Goal: Register for event/course

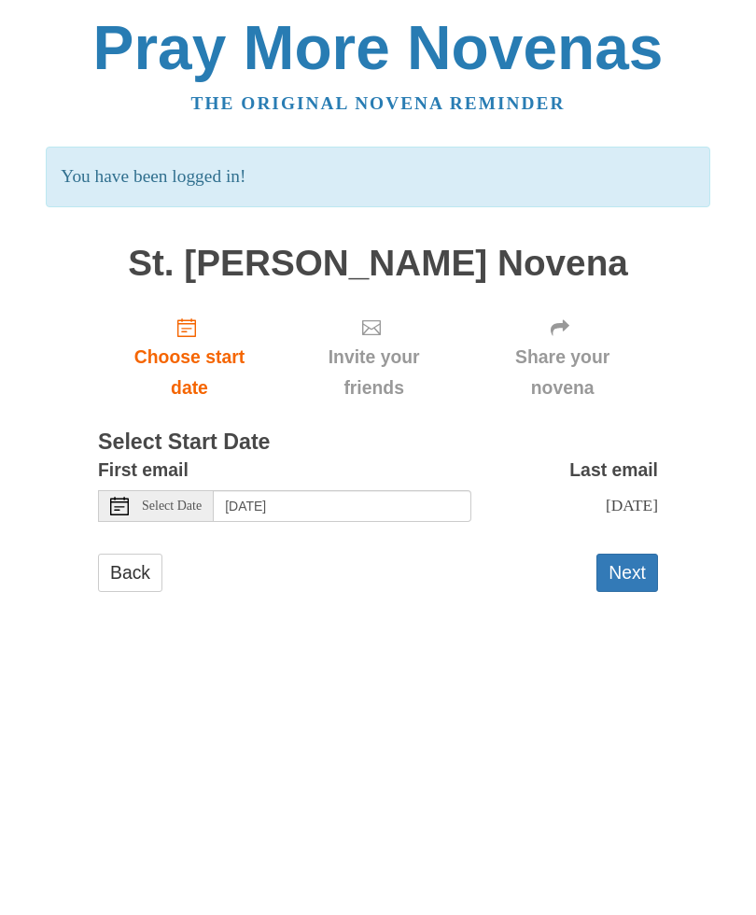
click at [638, 574] on button "Next" at bounding box center [627, 573] width 62 height 38
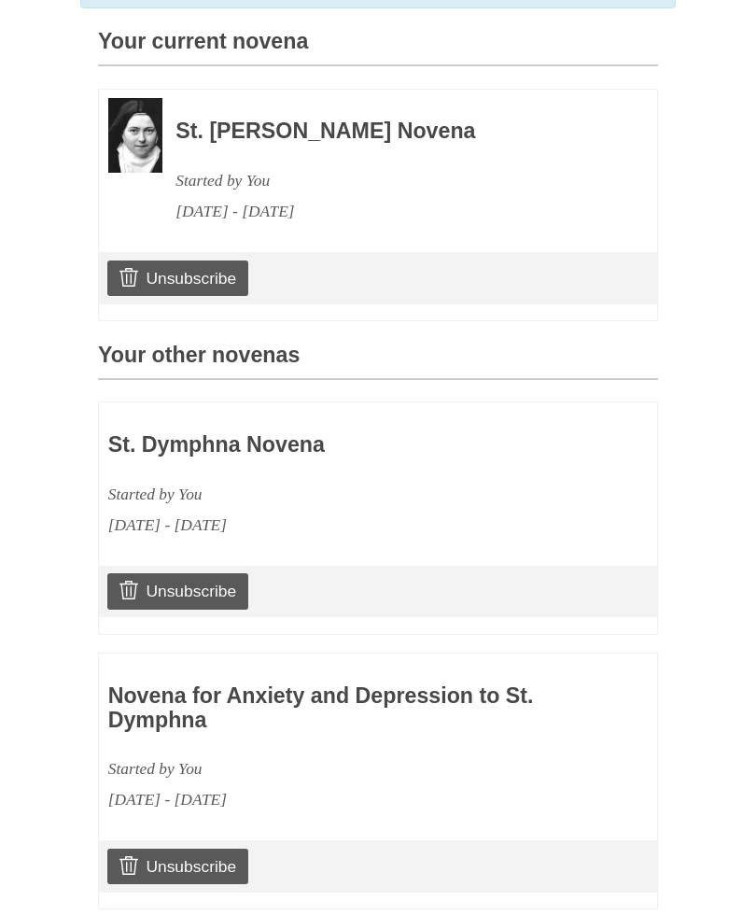
scroll to position [538, 0]
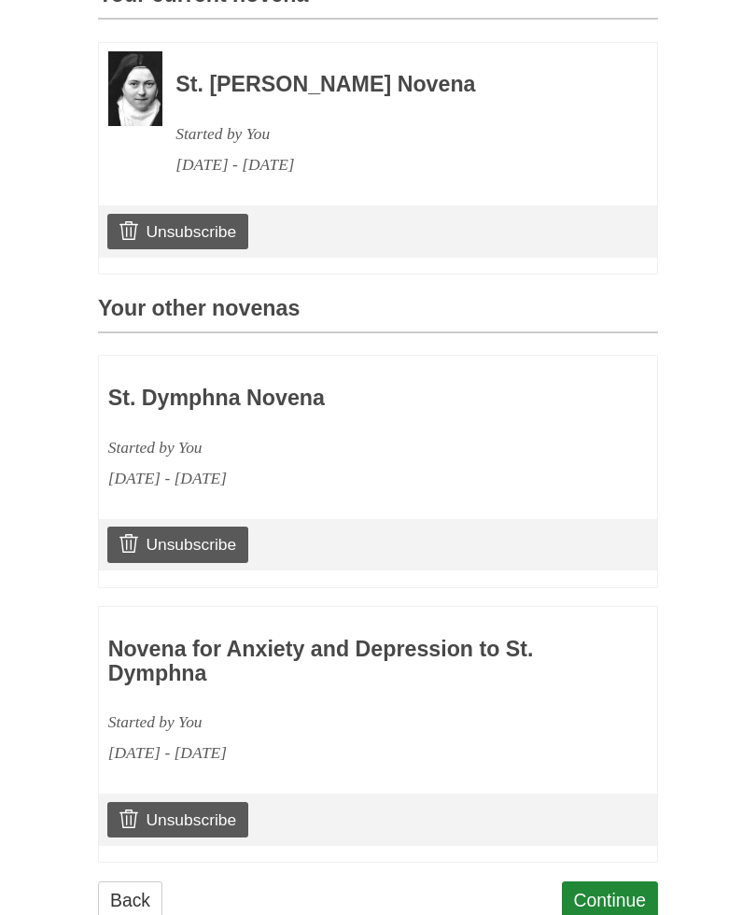
click at [612, 891] on link "Continue" at bounding box center [610, 900] width 97 height 38
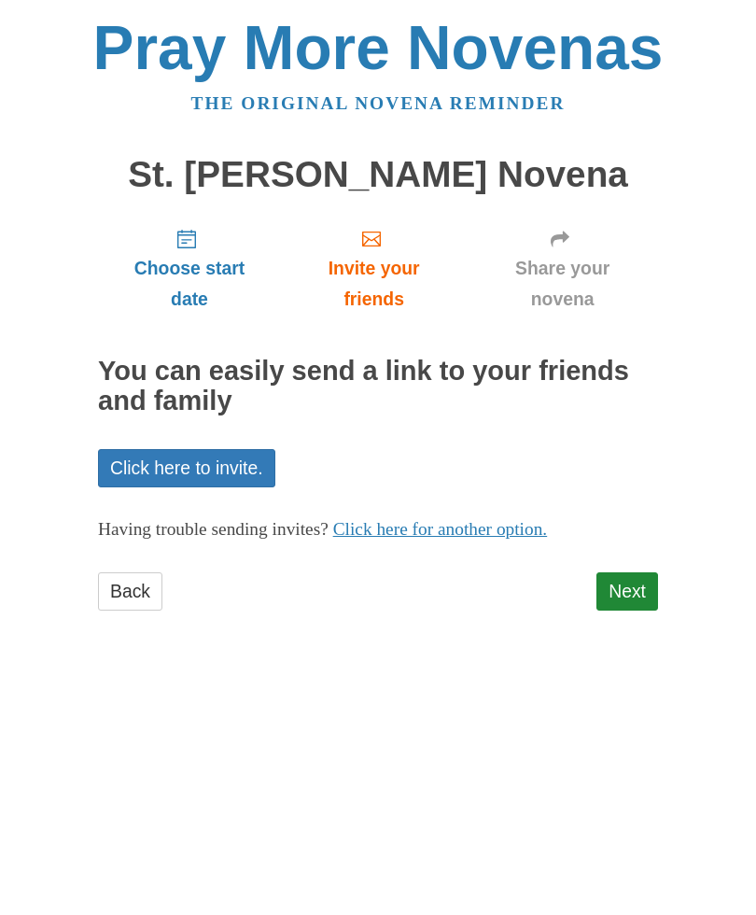
click at [633, 599] on link "Next" at bounding box center [627, 591] width 62 height 38
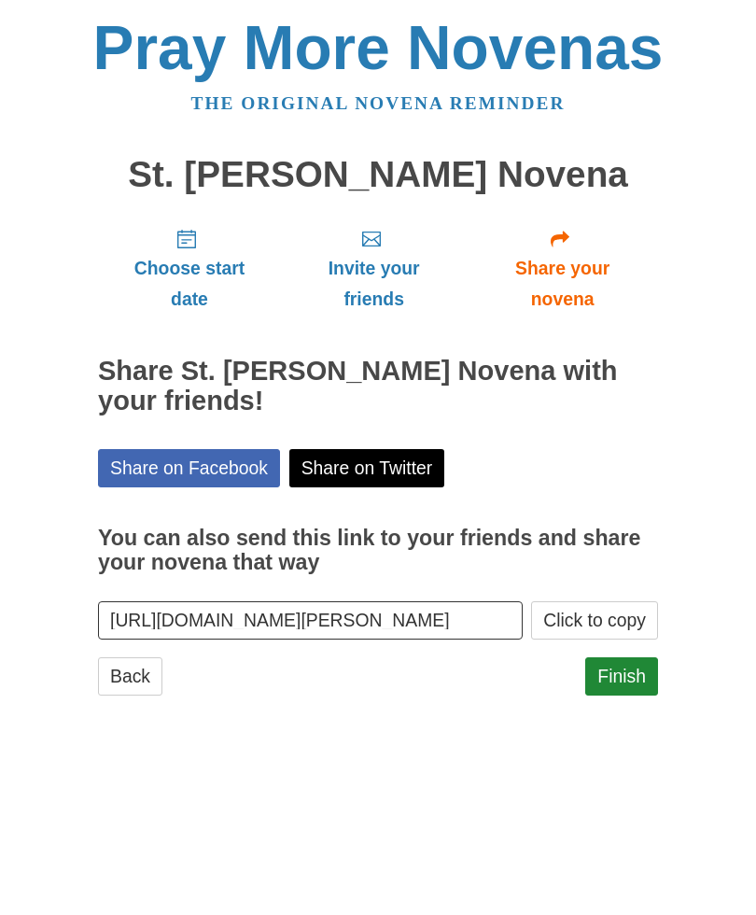
click at [633, 666] on link "Finish" at bounding box center [621, 676] width 73 height 38
